Goal: Information Seeking & Learning: Learn about a topic

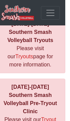
scroll to position [103, 5]
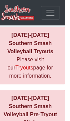
click at [55, 12] on span "Toggle navigation" at bounding box center [50, 13] width 10 height 10
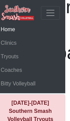
click at [32, 41] on link "Clinics" at bounding box center [30, 43] width 59 height 14
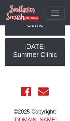
scroll to position [95, 0]
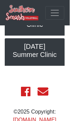
click at [60, 13] on button "Toggle navigation" at bounding box center [54, 13] width 19 height 14
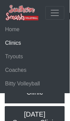
click at [30, 54] on link "Tryouts" at bounding box center [34, 57] width 59 height 14
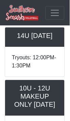
scroll to position [1050, 0]
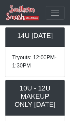
click at [48, 40] on h5 "14U Saturday October 18th" at bounding box center [35, 36] width 46 height 8
click at [46, 40] on h5 "14U Saturday October 18th" at bounding box center [35, 36] width 46 height 8
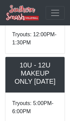
scroll to position [1077, 0]
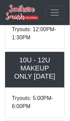
click at [56, 12] on span "Toggle navigation" at bounding box center [55, 13] width 10 height 10
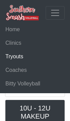
scroll to position [1097, 0]
click at [28, 84] on link "Bitty Volleyball" at bounding box center [34, 84] width 59 height 14
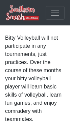
scroll to position [152, 0]
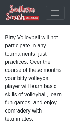
click at [61, 8] on button "Toggle navigation" at bounding box center [55, 13] width 19 height 14
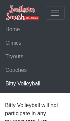
click at [34, 30] on link "Home" at bounding box center [34, 30] width 59 height 14
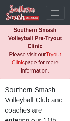
scroll to position [179, 0]
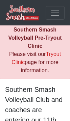
click at [53, 51] on link "Tryout Clinic" at bounding box center [35, 58] width 49 height 14
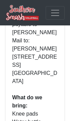
scroll to position [770, 0]
